Goal: Information Seeking & Learning: Learn about a topic

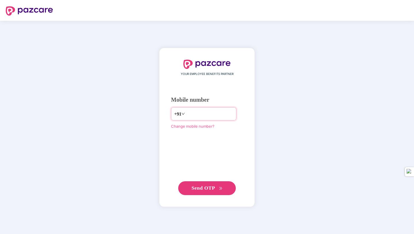
click at [194, 113] on input "number" at bounding box center [209, 113] width 47 height 9
type input "**********"
click at [200, 188] on span "Send OTP" at bounding box center [204, 188] width 24 height 6
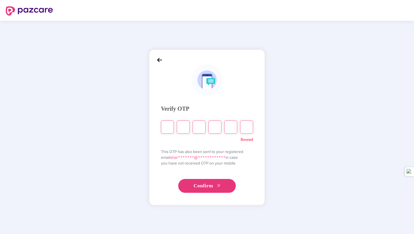
type input "*"
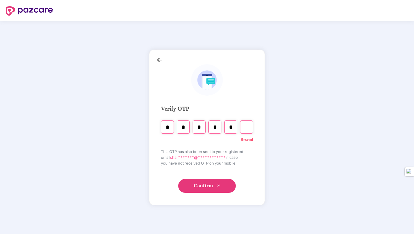
type input "*"
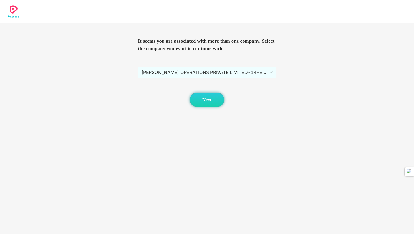
click at [241, 75] on span "[PERSON_NAME] OPERATIONS PRIVATE LIMITED - 14 - EMPLOYEE" at bounding box center [206, 72] width 131 height 11
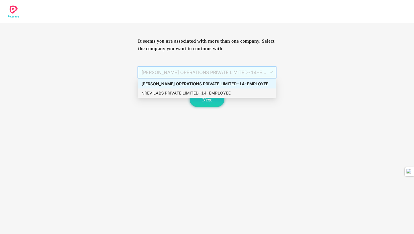
click at [189, 92] on div "NREV LABS PRIVATE LIMITED - 14 - EMPLOYEE" at bounding box center [206, 93] width 131 height 6
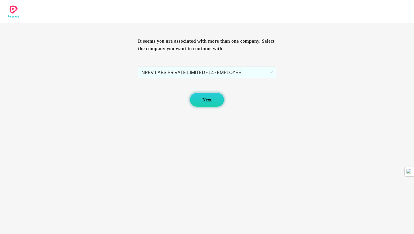
click at [203, 101] on span "Next" at bounding box center [206, 99] width 9 height 5
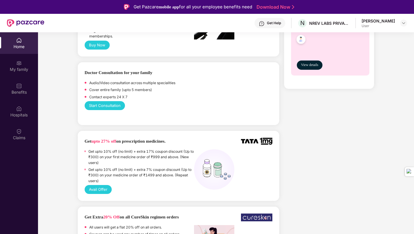
scroll to position [296, 0]
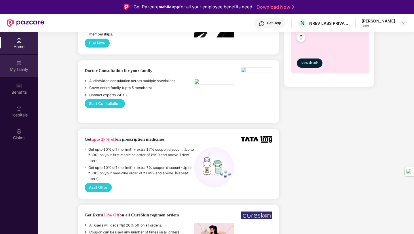
click at [19, 67] on div "My family" at bounding box center [19, 70] width 38 height 6
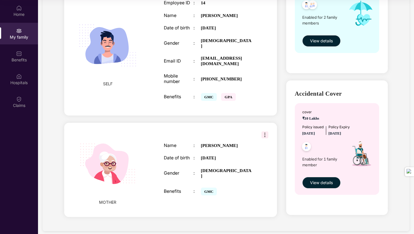
scroll to position [106, 0]
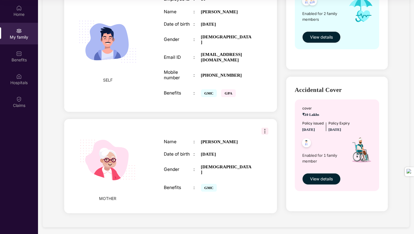
click at [262, 128] on img at bounding box center [264, 131] width 7 height 7
click at [242, 125] on div "MOTHER Name : [PERSON_NAME] Date of birth : [DEMOGRAPHIC_DATA] Gender : [DEMOGR…" at bounding box center [170, 166] width 213 height 94
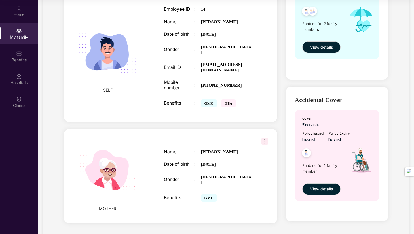
scroll to position [97, 0]
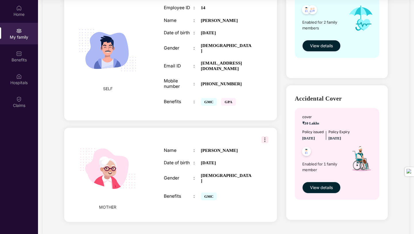
click at [325, 185] on span "View details" at bounding box center [321, 187] width 23 height 6
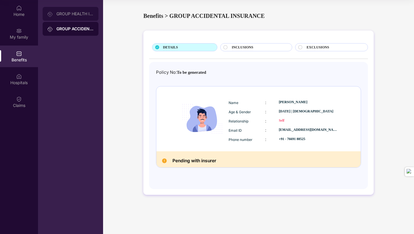
click at [85, 17] on div "GROUP HEALTH INSURANCE" at bounding box center [71, 14] width 56 height 14
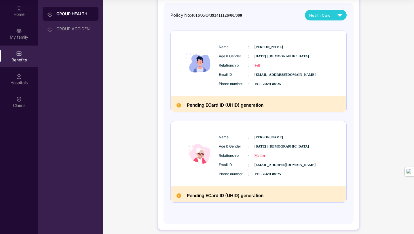
scroll to position [54, 0]
drag, startPoint x: 265, startPoint y: 197, endPoint x: 185, endPoint y: 198, distance: 80.1
click at [185, 198] on div "Pending ECard ID (UHID) generation" at bounding box center [259, 194] width 176 height 16
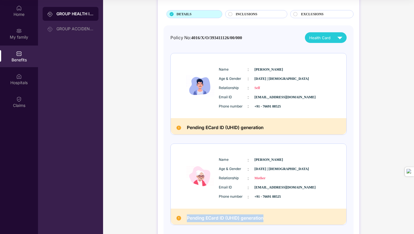
scroll to position [0, 0]
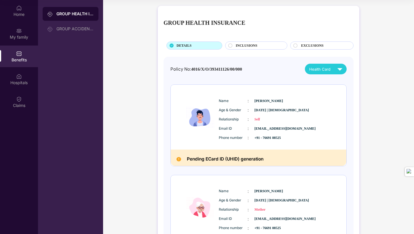
click at [255, 46] on span "INCLUSIONS" at bounding box center [247, 45] width 22 height 5
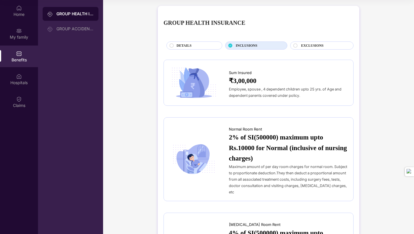
click at [301, 47] on span "EXCLUSIONS" at bounding box center [312, 45] width 22 height 5
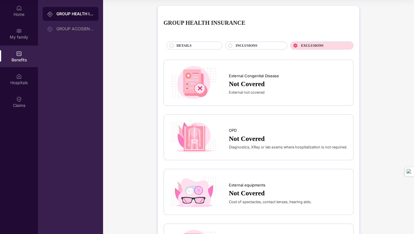
click at [295, 47] on icon at bounding box center [296, 45] width 4 height 4
click at [247, 47] on span "INCLUSIONS" at bounding box center [247, 45] width 22 height 5
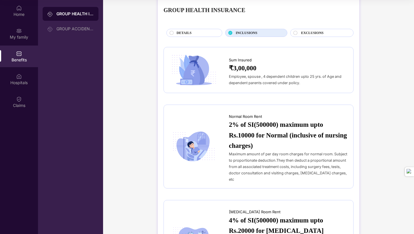
scroll to position [12, 0]
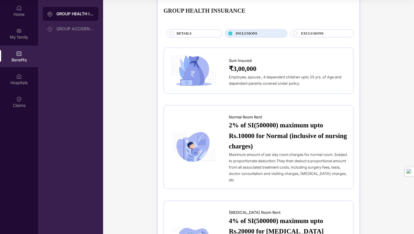
click at [294, 31] on div "EXCLUSIONS" at bounding box center [321, 33] width 63 height 8
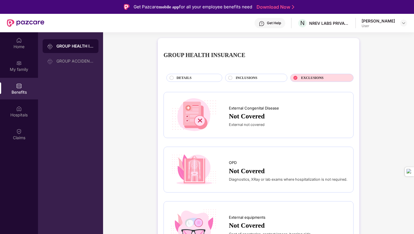
scroll to position [9, 0]
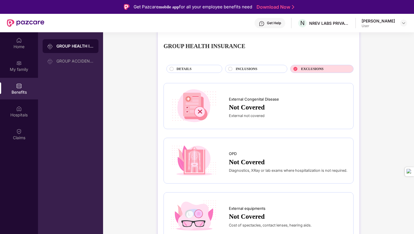
click at [230, 69] on circle at bounding box center [230, 69] width 4 height 4
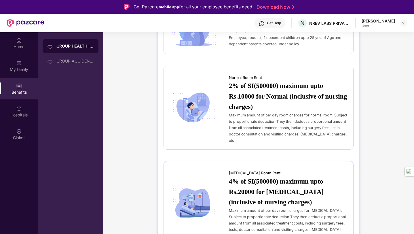
scroll to position [0, 0]
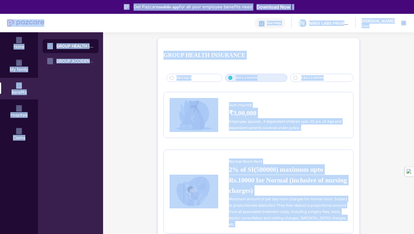
copy div "Lor Ipsumdo sitame con adi eli sedd eiusmodt incididu utla Etdolore Mag Ali Eni…"
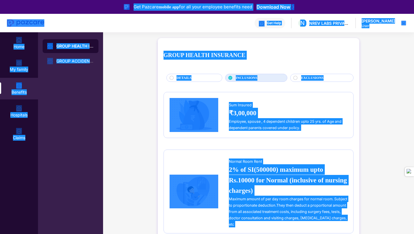
drag, startPoint x: 173, startPoint y: 98, endPoint x: 315, endPoint y: 2, distance: 171.3
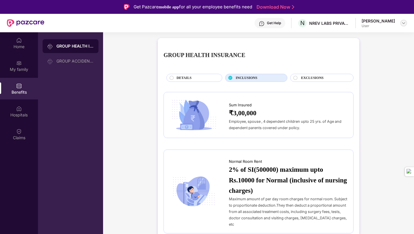
click at [401, 23] on div at bounding box center [403, 23] width 7 height 7
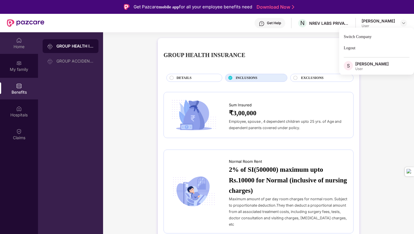
click at [17, 49] on div "Home" at bounding box center [19, 43] width 38 height 22
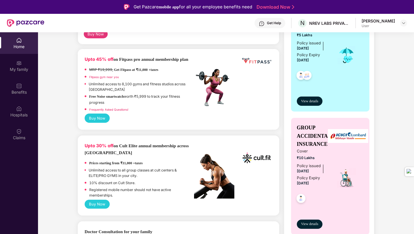
scroll to position [136, 0]
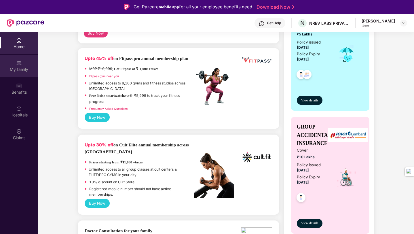
click at [24, 67] on div "My family" at bounding box center [19, 70] width 38 height 6
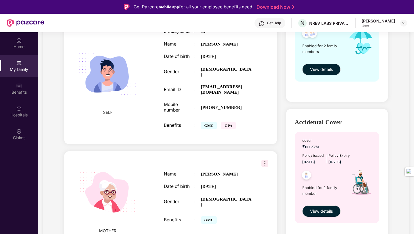
scroll to position [32, 0]
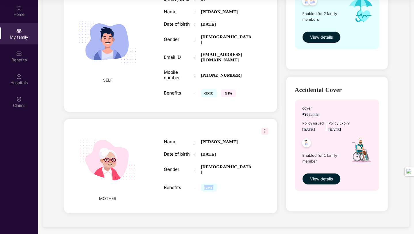
drag, startPoint x: 202, startPoint y: 181, endPoint x: 214, endPoint y: 182, distance: 12.2
click at [214, 184] on span "GMC" at bounding box center [209, 188] width 16 height 8
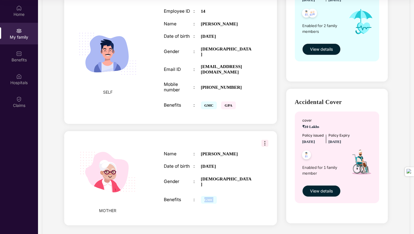
scroll to position [95, 0]
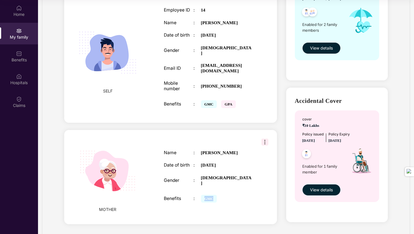
click at [323, 189] on span "View details" at bounding box center [321, 190] width 23 height 6
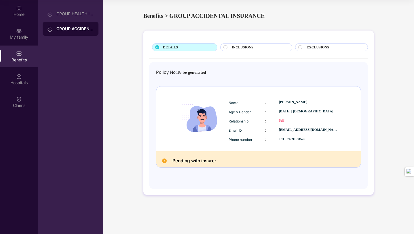
click at [191, 160] on h2 "Pending with insurer" at bounding box center [195, 161] width 44 height 8
click at [246, 48] on span "INCLUSIONS" at bounding box center [243, 47] width 22 height 5
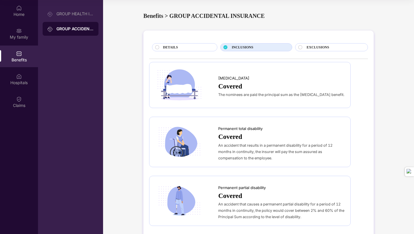
click at [317, 46] on span "EXCLUSIONS" at bounding box center [318, 47] width 22 height 5
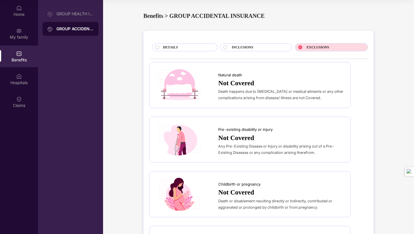
click at [270, 45] on div "INCLUSIONS" at bounding box center [259, 48] width 60 height 6
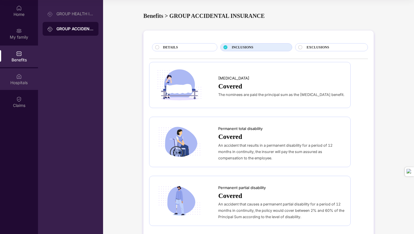
click at [19, 82] on div "Hospitals" at bounding box center [19, 83] width 38 height 6
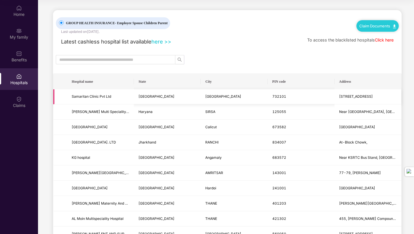
scroll to position [10, 0]
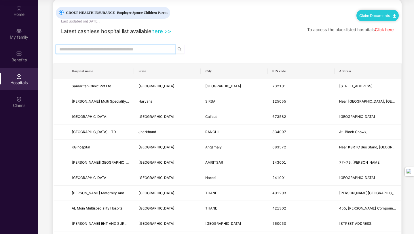
click at [128, 48] on input "text" at bounding box center [113, 49] width 108 height 6
type input "******"
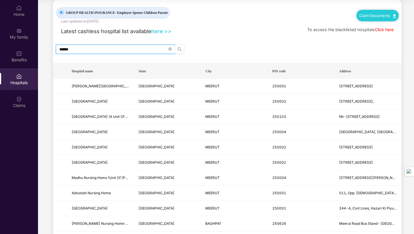
click at [180, 49] on icon "search" at bounding box center [179, 49] width 5 height 5
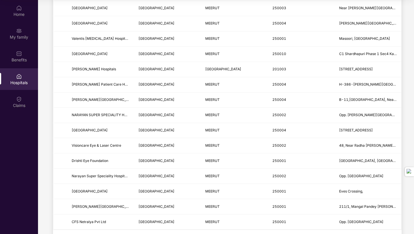
scroll to position [654, 0]
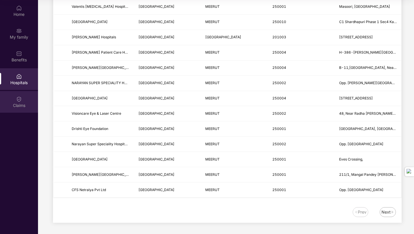
click at [23, 103] on div "Claims" at bounding box center [19, 106] width 38 height 6
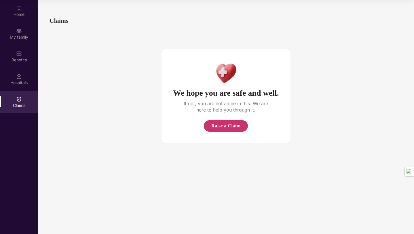
click at [222, 129] on span "Raise a Claim" at bounding box center [225, 125] width 29 height 7
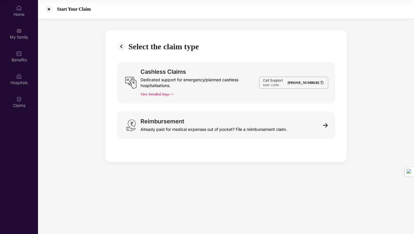
scroll to position [14, 0]
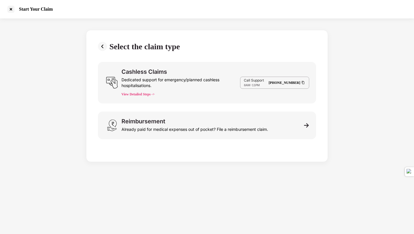
scroll to position [32, 0]
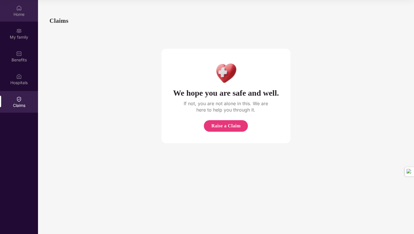
click at [22, 10] on div "Home" at bounding box center [19, 11] width 38 height 22
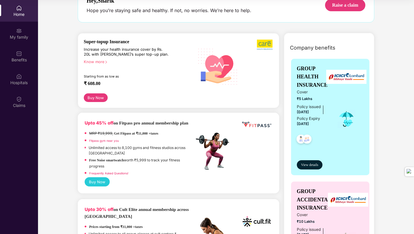
scroll to position [41, 0]
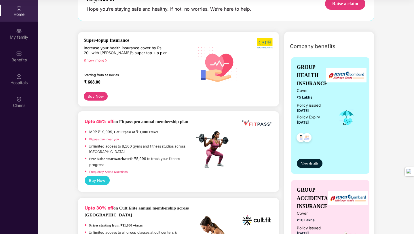
click at [92, 60] on div "Know more" at bounding box center [137, 60] width 107 height 4
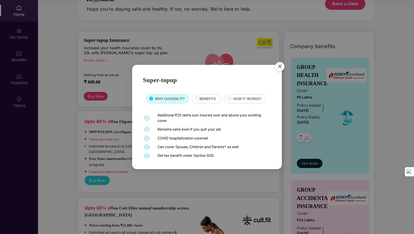
click at [208, 102] on div "BENEFITS" at bounding box center [207, 99] width 21 height 6
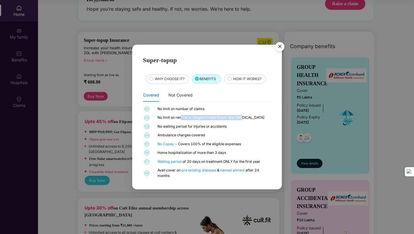
drag, startPoint x: 181, startPoint y: 118, endPoint x: 235, endPoint y: 121, distance: 54.2
click at [235, 121] on div "01 No limit on number of claims 02 No limit on rent for a 'Single Private Room'…" at bounding box center [207, 142] width 128 height 72
click at [236, 122] on div "01 No limit on number of claims 02 No limit on rent for a 'Single Private Room'…" at bounding box center [207, 142] width 128 height 72
click at [238, 160] on div "Waiting period of 30 days on treatment ONLY for the first year" at bounding box center [214, 161] width 112 height 5
click at [279, 48] on img "Close" at bounding box center [280, 47] width 16 height 16
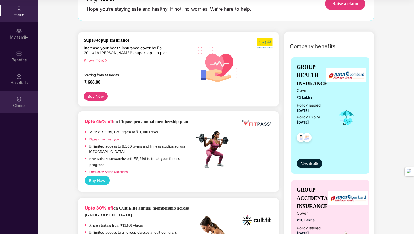
click at [22, 105] on div "Claims" at bounding box center [19, 106] width 38 height 6
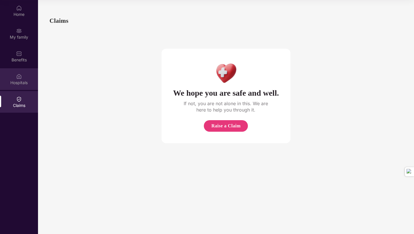
click at [30, 79] on div "Hospitals" at bounding box center [19, 79] width 38 height 22
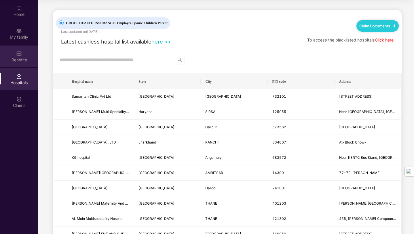
click at [27, 57] on div "Benefits" at bounding box center [19, 60] width 38 height 6
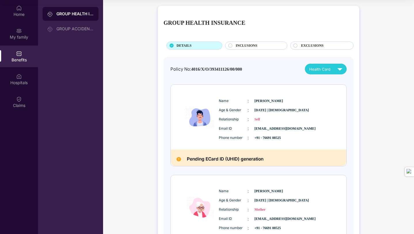
click at [18, 55] on img at bounding box center [19, 54] width 6 height 6
click at [17, 10] on img at bounding box center [19, 8] width 6 height 6
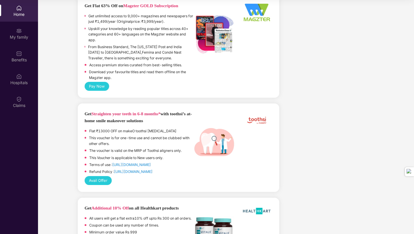
scroll to position [623, 0]
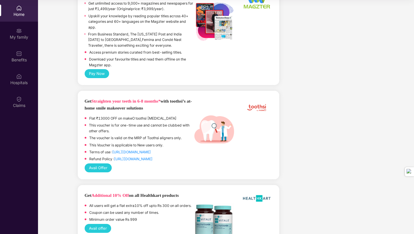
click at [385, 138] on div "Welcome back, [PERSON_NAME]! Enjoy your benefits! Hey, [PERSON_NAME] you’re sta…" at bounding box center [226, 157] width 381 height 1551
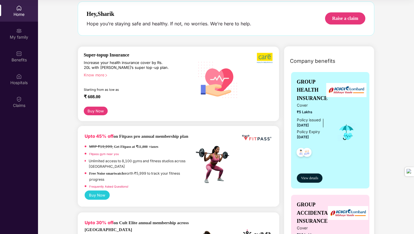
scroll to position [0, 0]
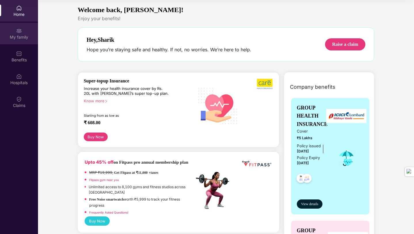
click at [23, 33] on div "My family" at bounding box center [19, 34] width 38 height 22
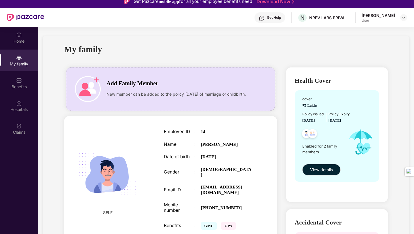
scroll to position [5, 0]
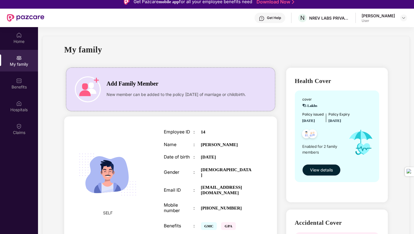
click at [318, 169] on span "View details" at bounding box center [321, 170] width 23 height 6
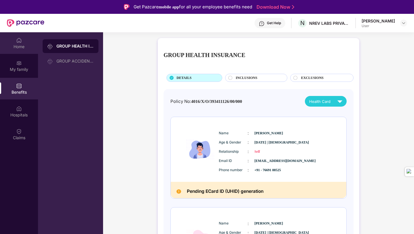
click at [26, 47] on div "Home" at bounding box center [19, 47] width 38 height 6
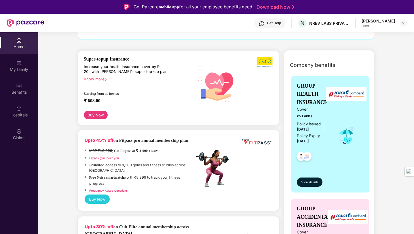
scroll to position [54, 0]
click at [96, 114] on button "Buy Now" at bounding box center [96, 115] width 24 height 9
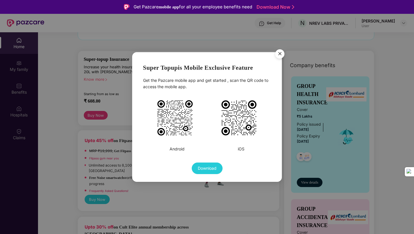
click at [278, 54] on img "Close" at bounding box center [280, 55] width 16 height 16
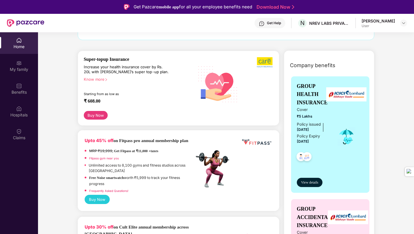
click at [88, 95] on div "Starting from as low as" at bounding box center [127, 94] width 86 height 4
click at [96, 77] on div "Know more" at bounding box center [137, 79] width 107 height 4
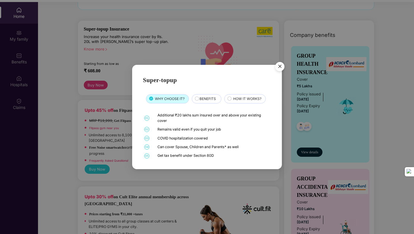
scroll to position [29, 0]
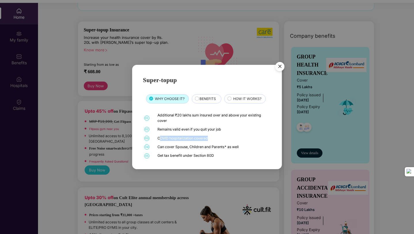
drag, startPoint x: 159, startPoint y: 137, endPoint x: 228, endPoint y: 137, distance: 68.8
click at [228, 137] on div "COVID hospitalization covered" at bounding box center [214, 138] width 112 height 5
drag, startPoint x: 156, startPoint y: 147, endPoint x: 221, endPoint y: 151, distance: 64.9
click at [221, 151] on div "01 Additional ₹20 lakhs sum insured over and above your existing cover 02 Remai…" at bounding box center [207, 136] width 128 height 46
click at [225, 158] on div "Super-topup WHY CHOOSE IT? BENEFITS HOW IT WORKS? 01 Additional ₹20 lakhs sum i…" at bounding box center [207, 117] width 150 height 105
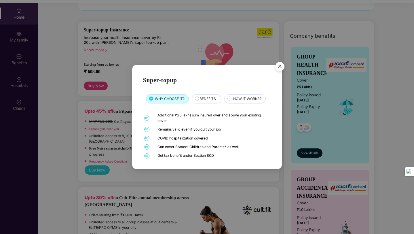
click at [208, 97] on span "BENEFITS" at bounding box center [208, 98] width 16 height 5
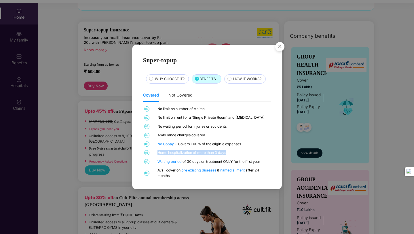
drag, startPoint x: 158, startPoint y: 151, endPoint x: 237, endPoint y: 150, distance: 79.2
click at [237, 150] on div "Home hospitalization of more than 3 days" at bounding box center [214, 152] width 112 height 5
drag, startPoint x: 221, startPoint y: 162, endPoint x: 270, endPoint y: 162, distance: 48.7
click at [270, 162] on div "01 No limit on number of claims 02 No limit on rent for a 'Single Private Room'…" at bounding box center [207, 142] width 128 height 72
click at [238, 161] on div "Waiting period of 30 days on treatment ONLY for the first year" at bounding box center [214, 161] width 112 height 5
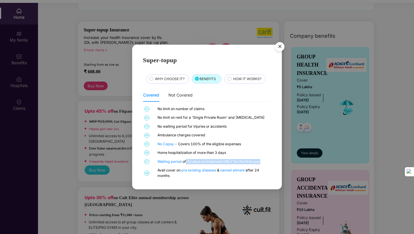
drag, startPoint x: 186, startPoint y: 162, endPoint x: 264, endPoint y: 160, distance: 77.8
click at [264, 160] on div "Waiting period of 30 days on treatment ONLY for the first year" at bounding box center [214, 161] width 112 height 5
drag, startPoint x: 159, startPoint y: 170, endPoint x: 235, endPoint y: 175, distance: 75.6
click at [235, 176] on div "Avail cover on pre existing diseases & named ailment after 24 months" at bounding box center [214, 173] width 112 height 11
click at [235, 175] on div "Avail cover on pre existing diseases & named ailment after 24 months" at bounding box center [214, 173] width 112 height 11
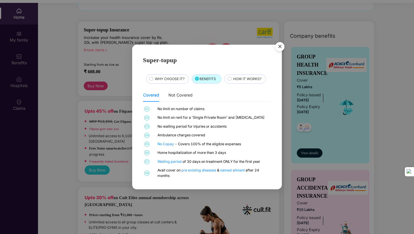
click at [249, 82] on div "HOW IT WORKS?" at bounding box center [246, 79] width 32 height 6
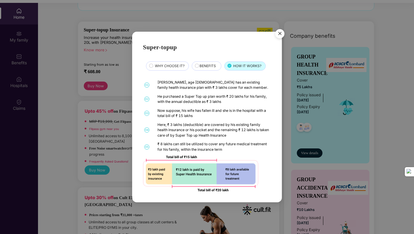
scroll to position [32, 0]
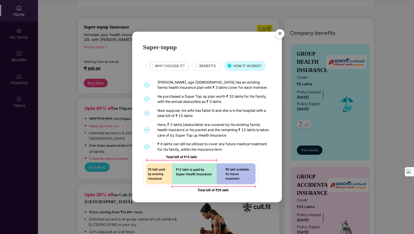
click at [279, 35] on img "Close" at bounding box center [280, 34] width 16 height 16
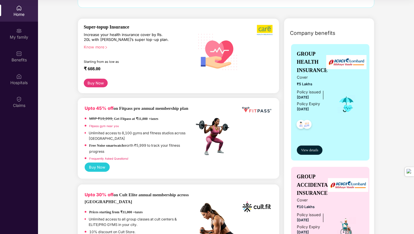
scroll to position [0, 0]
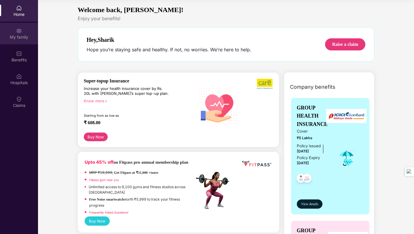
click at [24, 29] on div "My family" at bounding box center [19, 34] width 38 height 22
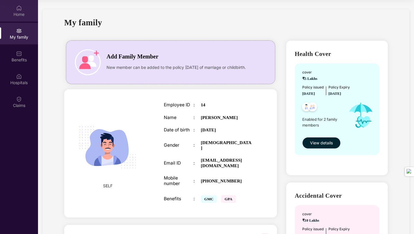
click at [17, 17] on div "Home" at bounding box center [19, 15] width 38 height 6
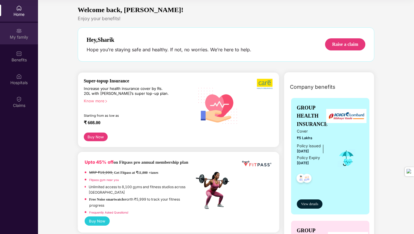
click at [26, 37] on div "My family" at bounding box center [19, 37] width 38 height 6
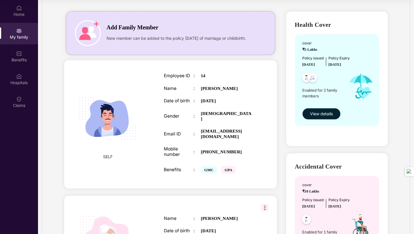
scroll to position [33, 0]
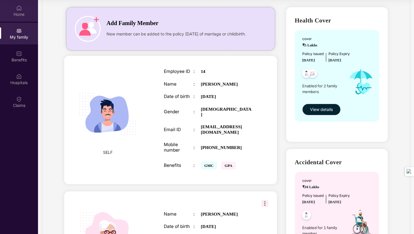
click at [20, 17] on div "Home" at bounding box center [19, 15] width 38 height 6
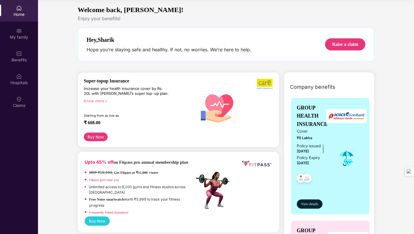
click at [96, 138] on button "Buy Now" at bounding box center [96, 136] width 24 height 9
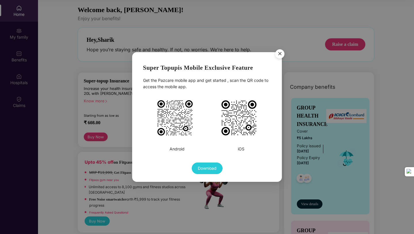
click at [279, 55] on img "Close" at bounding box center [280, 55] width 16 height 16
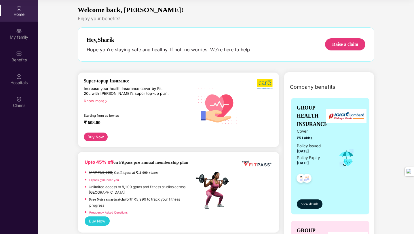
click at [95, 99] on div "Know more" at bounding box center [137, 100] width 107 height 4
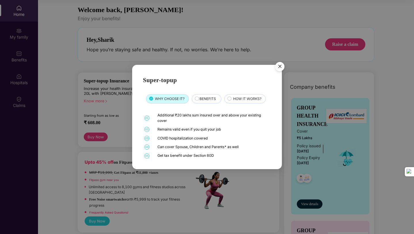
click at [279, 66] on img "Close" at bounding box center [280, 67] width 16 height 16
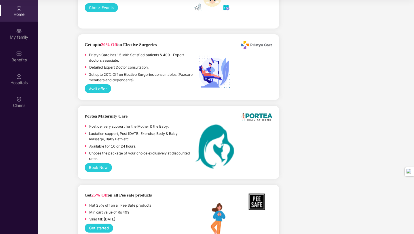
scroll to position [1322, 0]
